Goal: Information Seeking & Learning: Learn about a topic

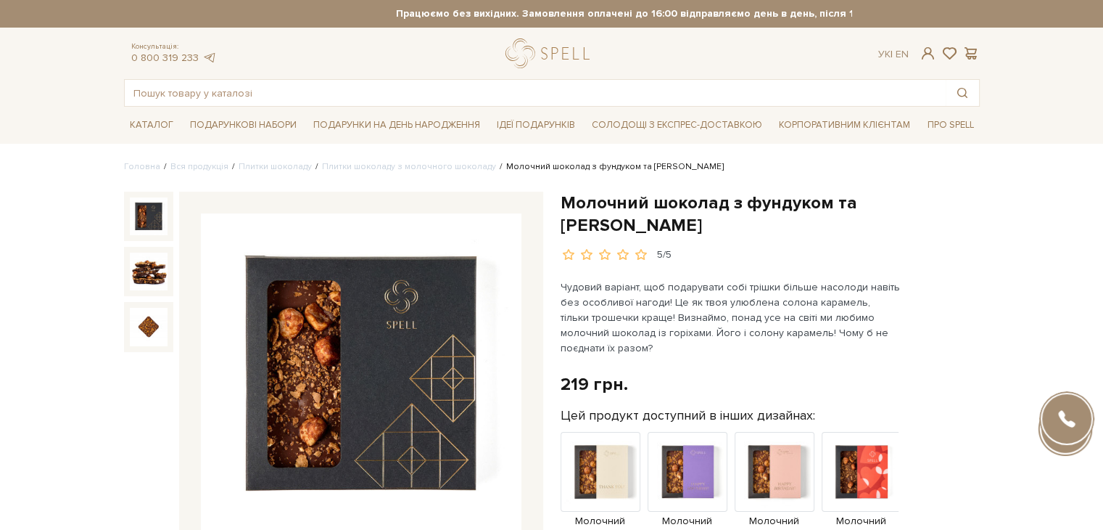
click at [482, 89] on input "text" at bounding box center [535, 93] width 821 height 26
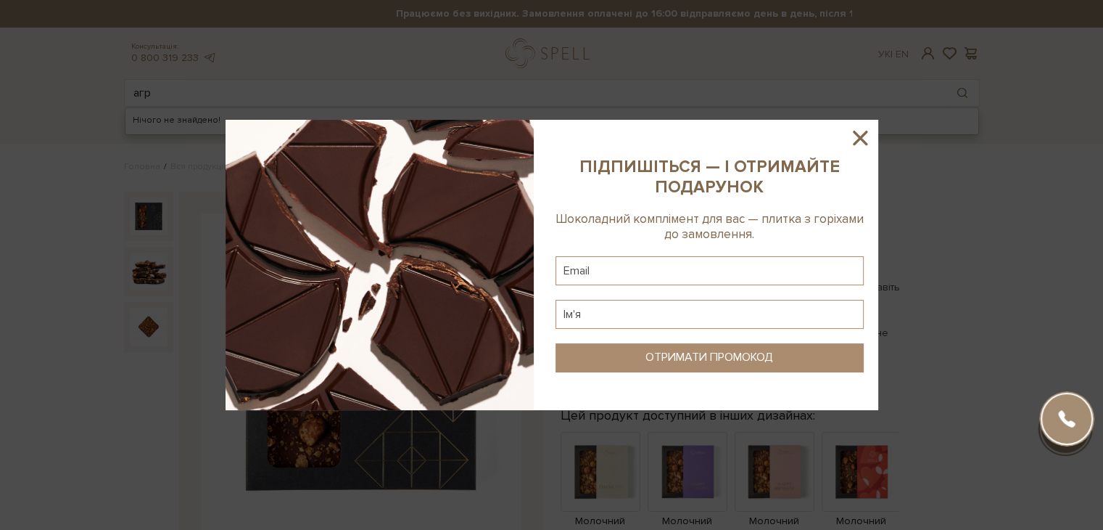
click at [857, 139] on icon at bounding box center [860, 138] width 15 height 15
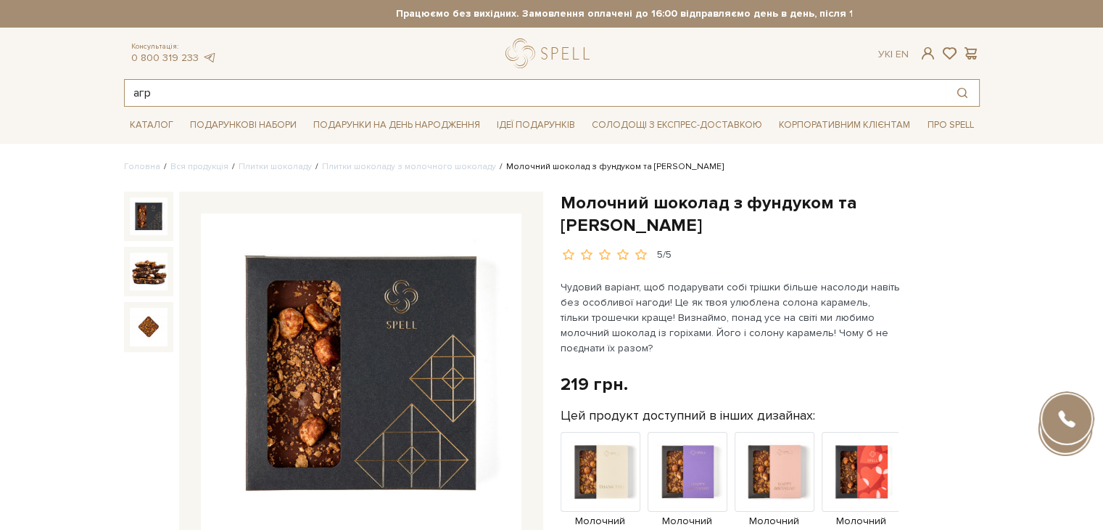
click at [436, 98] on input "агр" at bounding box center [535, 93] width 821 height 26
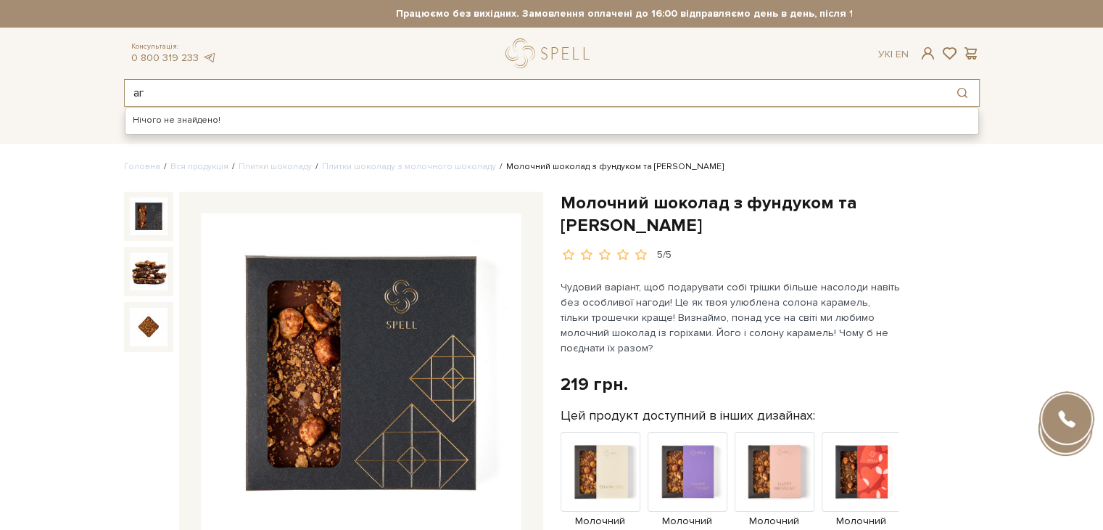
type input "[PERSON_NAME]"
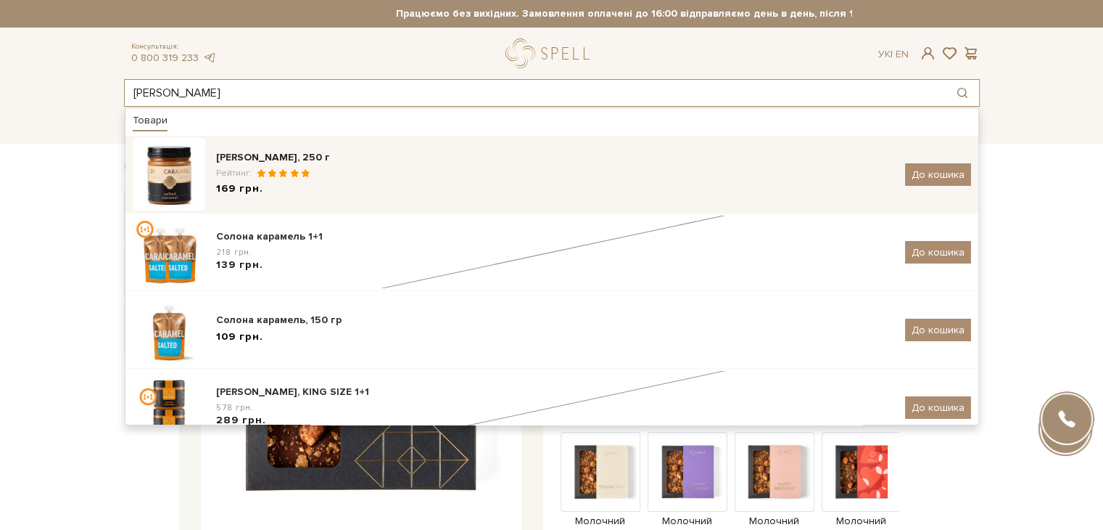
type input "[PERSON_NAME]"
click at [425, 161] on div "[PERSON_NAME], 250 г" at bounding box center [555, 157] width 678 height 15
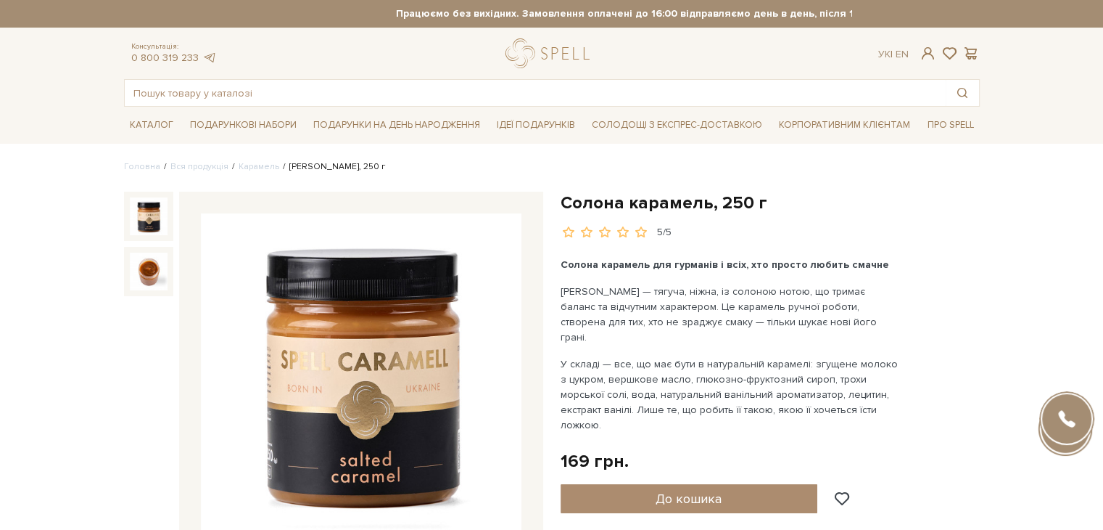
drag, startPoint x: 374, startPoint y: 303, endPoint x: 158, endPoint y: 271, distance: 217.8
click at [158, 271] on img at bounding box center [149, 271] width 38 height 38
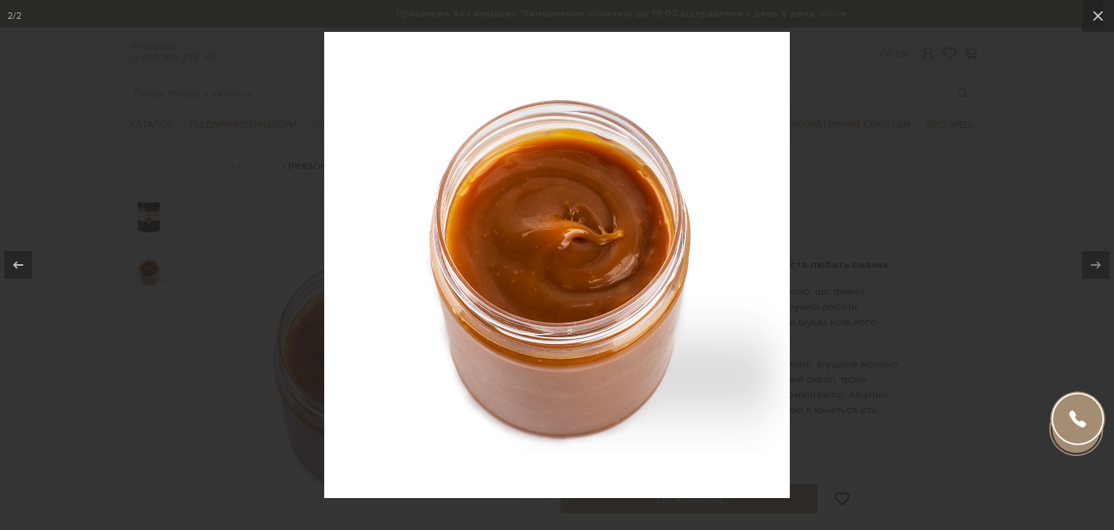
click at [850, 273] on div at bounding box center [557, 265] width 1114 height 530
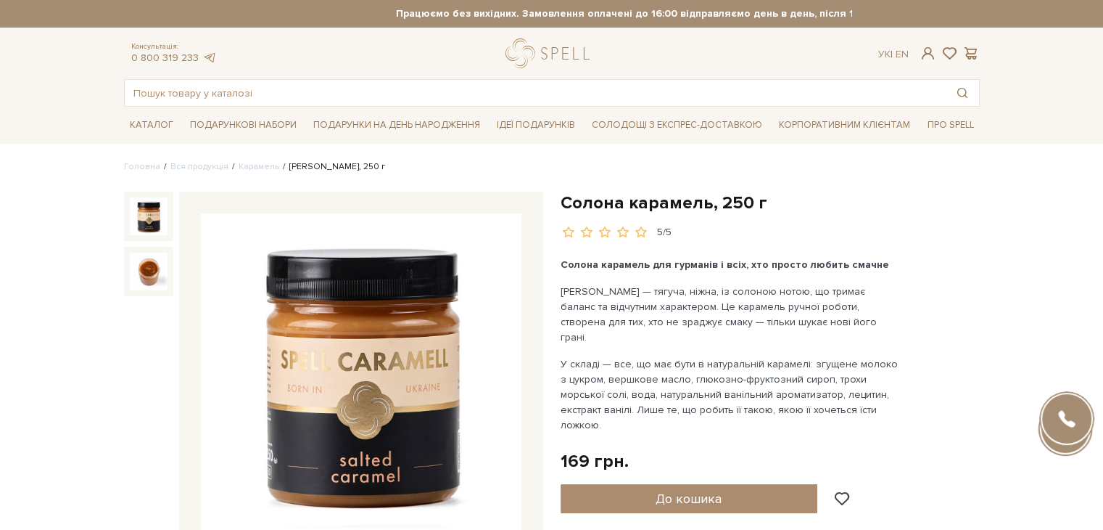
click at [148, 202] on img at bounding box center [149, 216] width 38 height 38
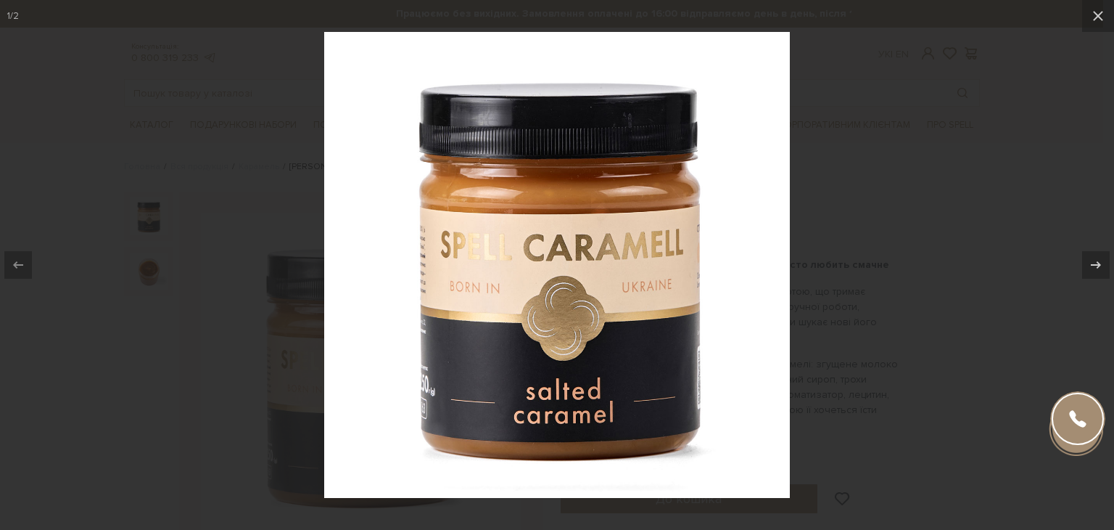
click at [921, 272] on div at bounding box center [557, 265] width 1114 height 530
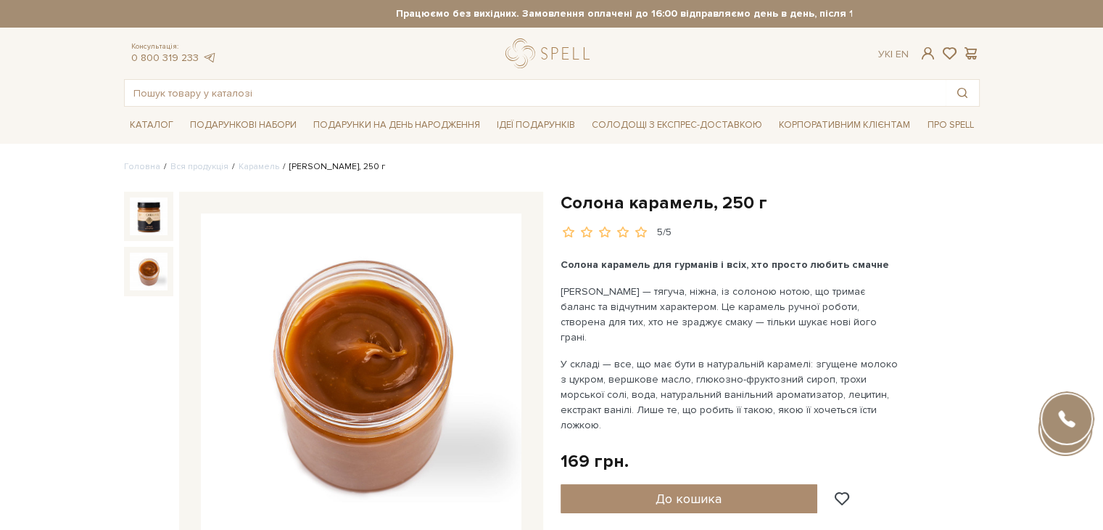
click at [159, 262] on img at bounding box center [149, 271] width 38 height 38
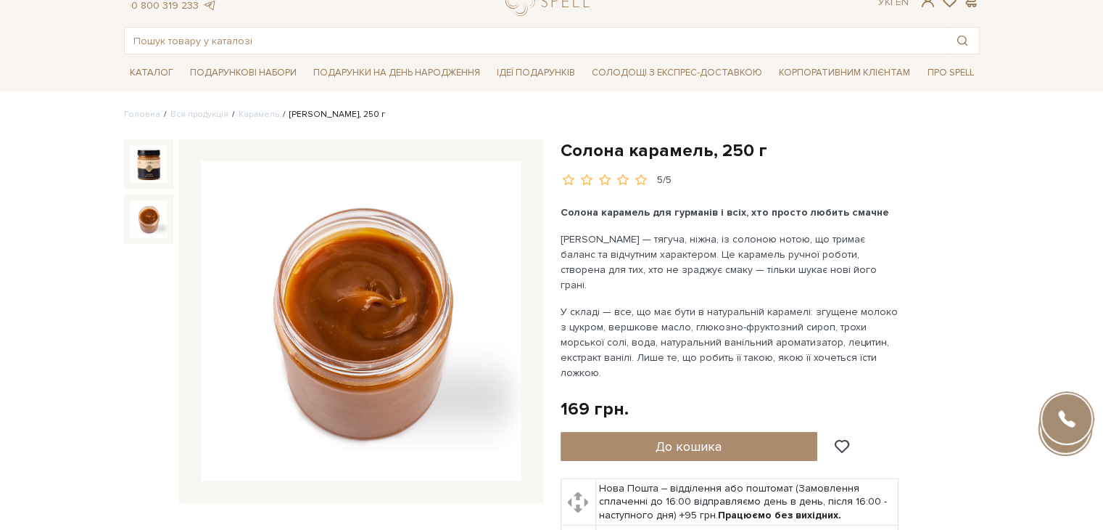
scroll to position [145, 0]
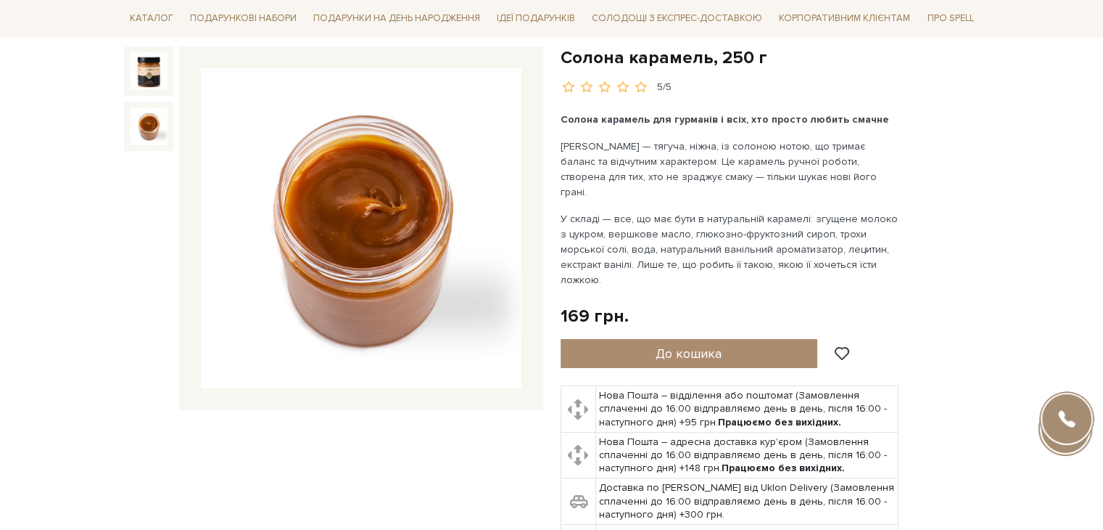
drag, startPoint x: 561, startPoint y: 142, endPoint x: 881, endPoint y: 244, distance: 335.0
click at [881, 244] on div "Солона карамель для гурманів і всіх, хто просто любить смачне Солона карамель S…" at bounding box center [731, 200] width 340 height 176
copy div "Солона карамель Spell — тягуча, ніжна, із солоною нотою, що тримає баланс та ві…"
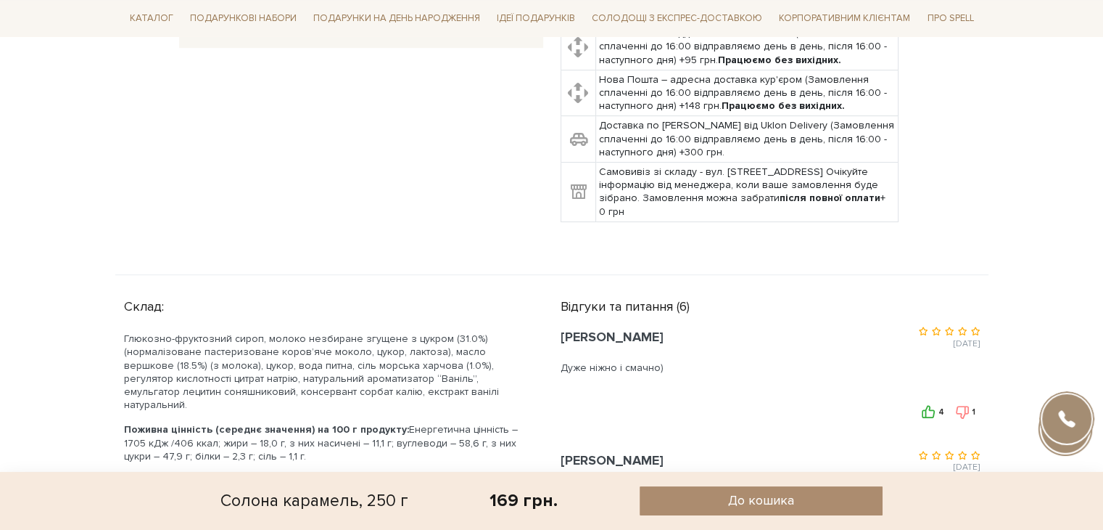
scroll to position [508, 0]
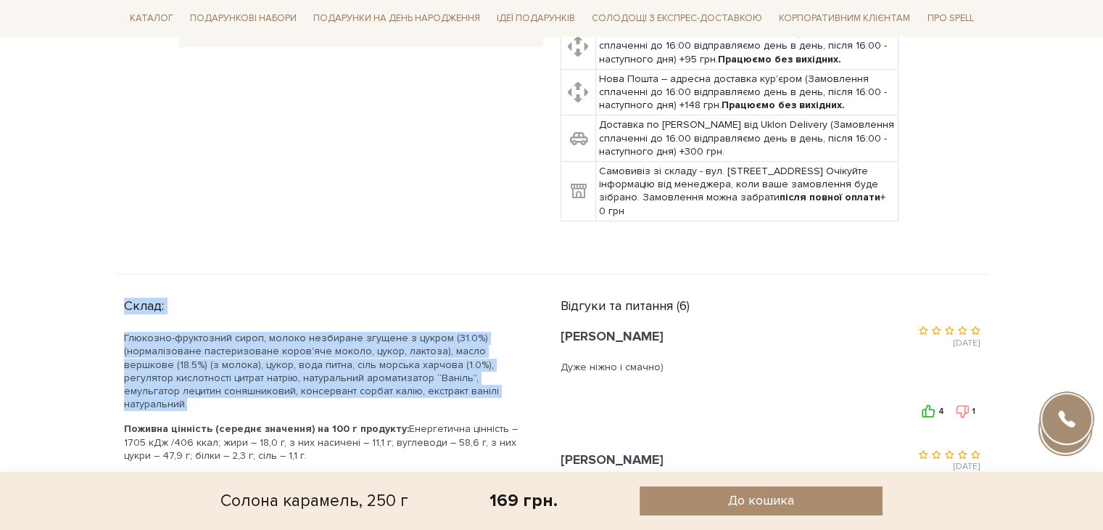
drag, startPoint x: 126, startPoint y: 273, endPoint x: 479, endPoint y: 361, distance: 363.3
click at [479, 361] on div "Склад: Глюкозно-фруктозний сироп, молоко незбиране згущене з цукром (31.0%) (но…" at bounding box center [333, 402] width 419 height 221
copy div "Склад: Глюкозно-фруктозний сироп, молоко незбиране згущене з цукром (31.0%) (но…"
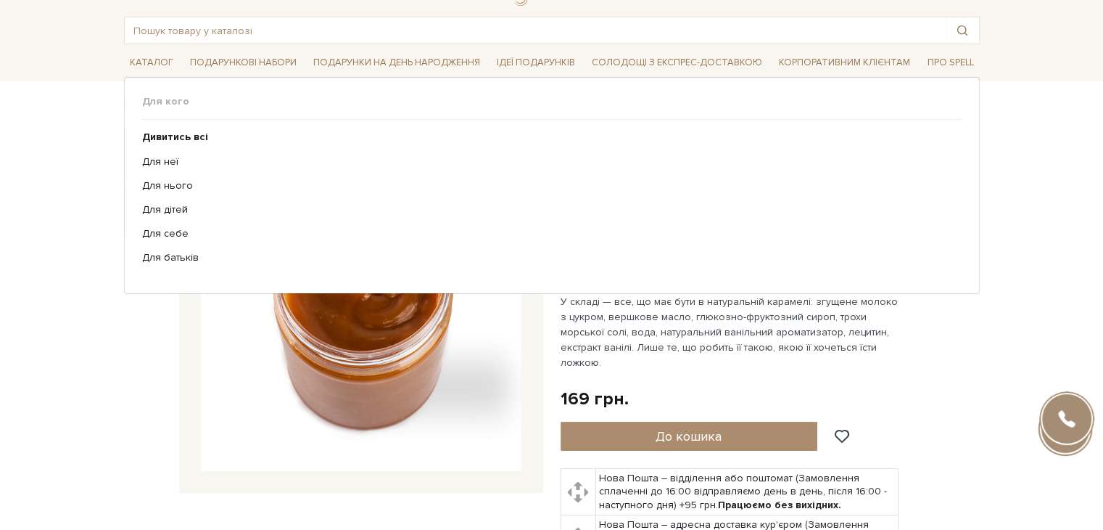
scroll to position [0, 0]
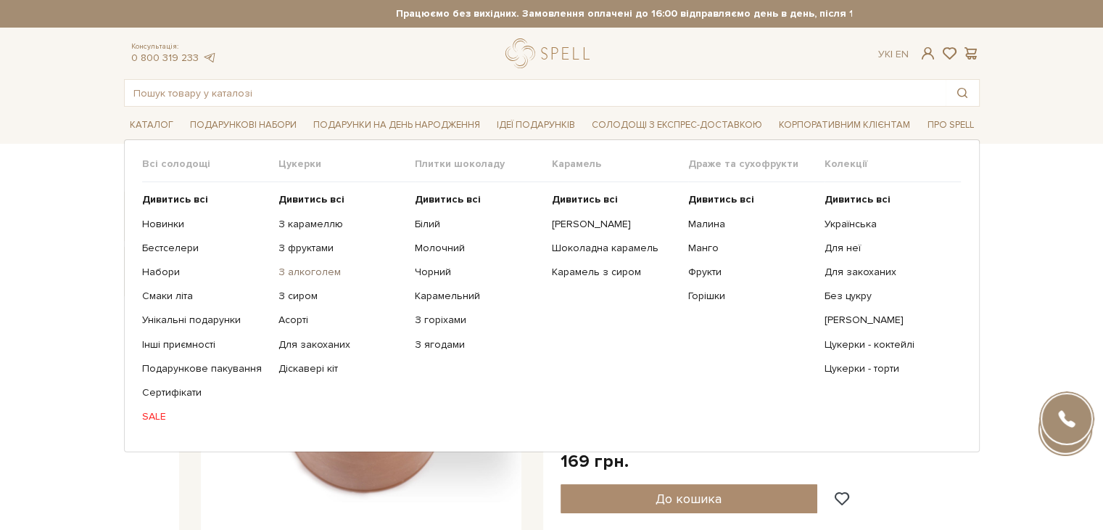
click at [297, 268] on link "З алкоголем" at bounding box center [341, 272] width 125 height 13
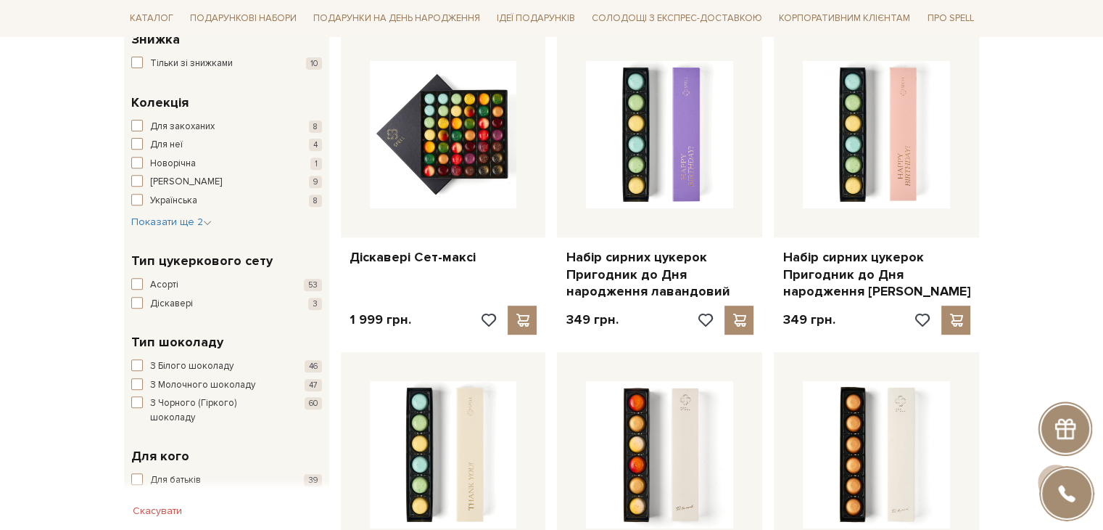
scroll to position [725, 0]
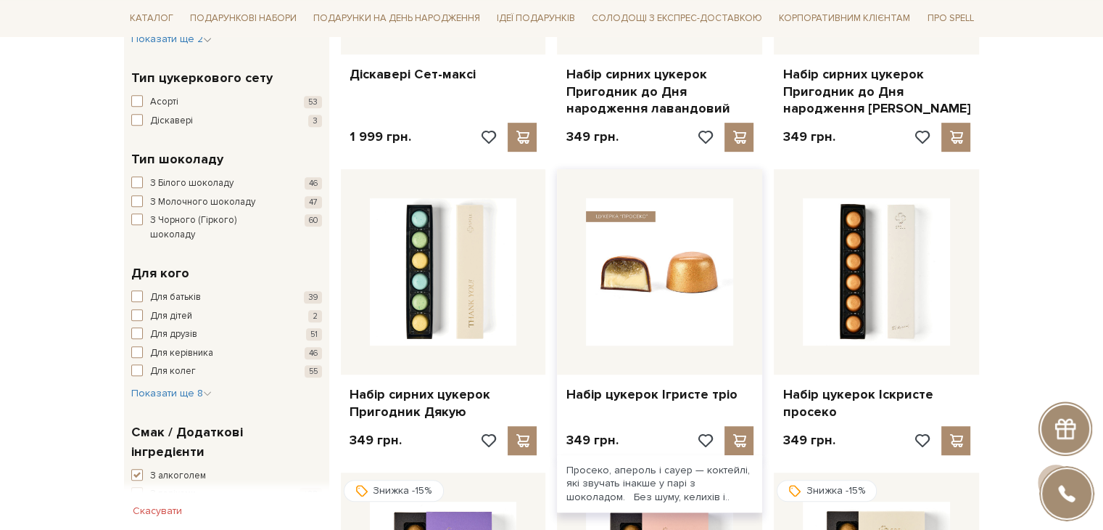
click at [671, 303] on img at bounding box center [659, 271] width 147 height 147
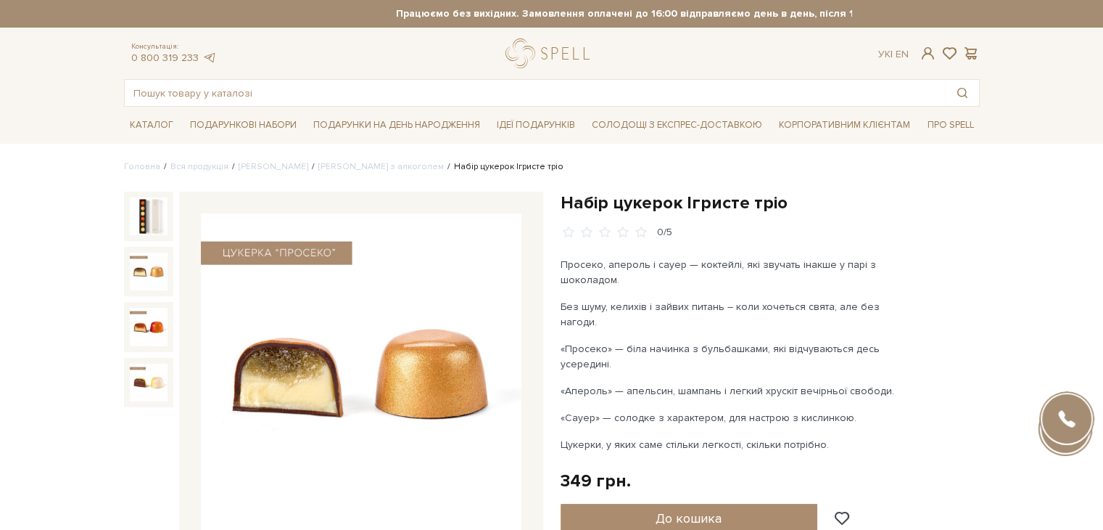
click at [156, 276] on img at bounding box center [149, 271] width 38 height 38
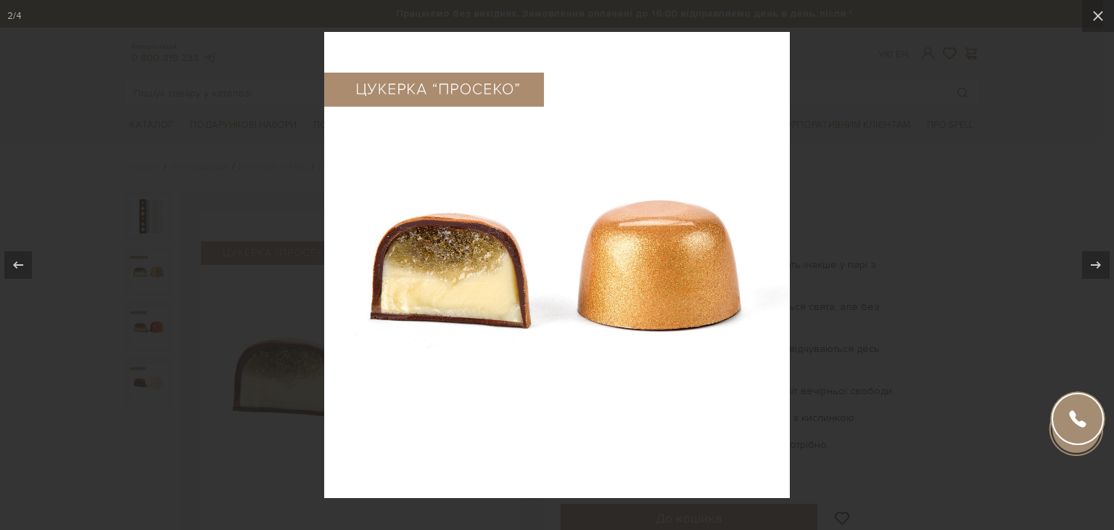
click at [935, 159] on div at bounding box center [557, 265] width 1114 height 530
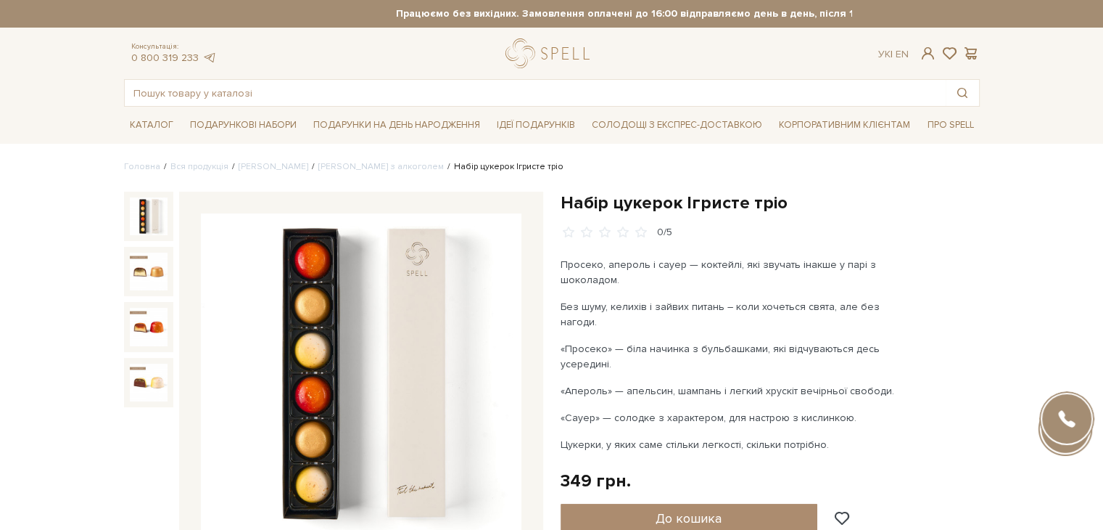
click at [147, 216] on img at bounding box center [149, 216] width 38 height 38
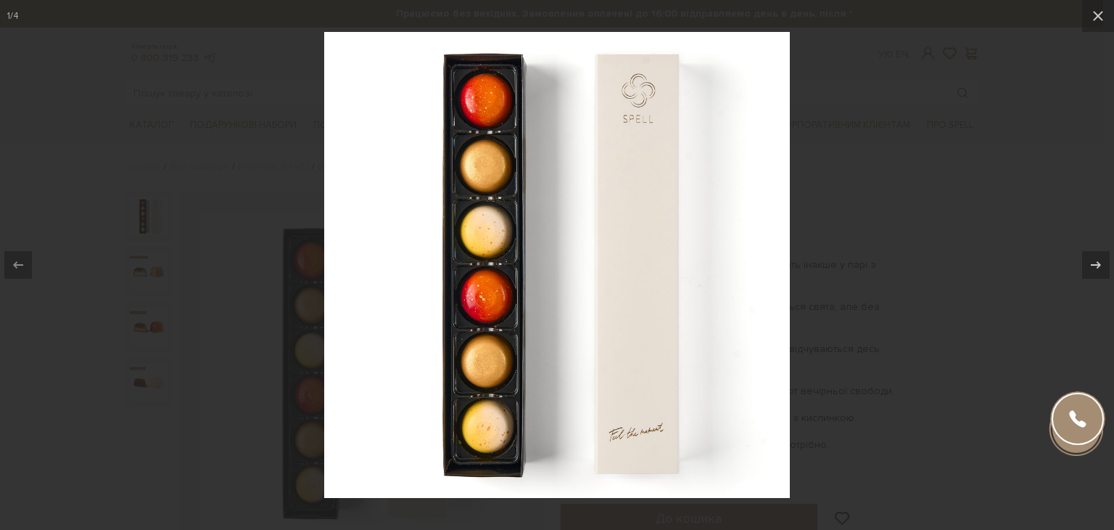
click at [902, 217] on div at bounding box center [557, 265] width 1114 height 530
